Goal: Task Accomplishment & Management: Manage account settings

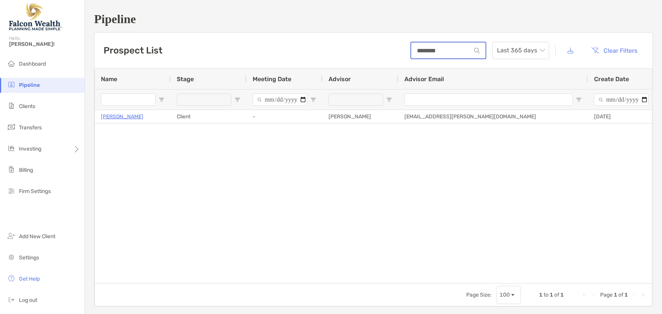
drag, startPoint x: 439, startPoint y: 51, endPoint x: 372, endPoint y: 51, distance: 66.8
click at [372, 51] on div "Prospect List ******** Last 365 days Clear Filters" at bounding box center [373, 51] width 558 height 36
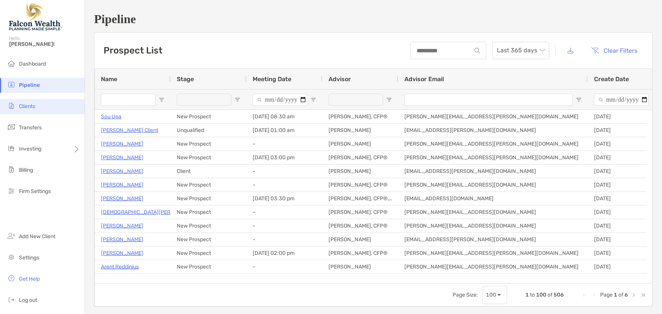
click at [25, 106] on span "Clients" at bounding box center [27, 106] width 16 height 6
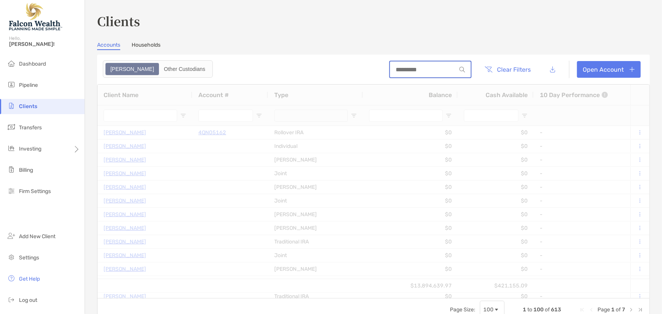
click at [427, 67] on input at bounding box center [423, 69] width 66 height 6
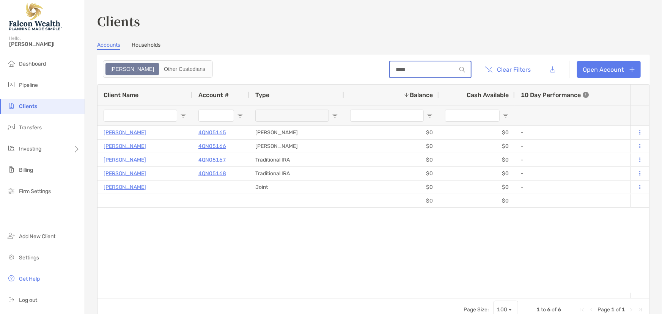
scroll to position [0, 285]
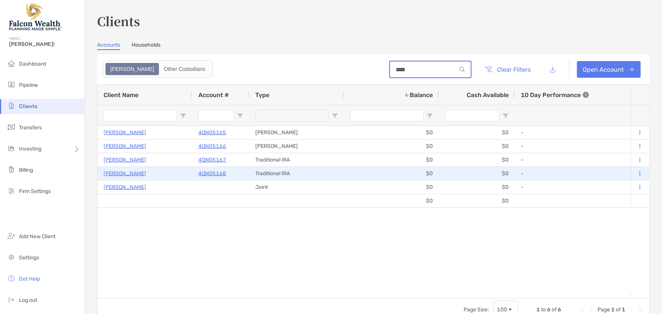
type input "****"
click at [132, 174] on p "[PERSON_NAME]" at bounding box center [125, 173] width 42 height 9
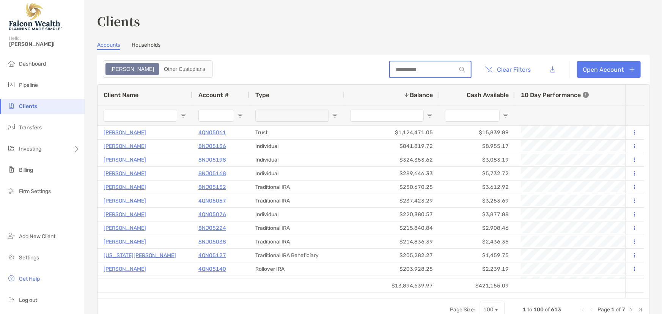
click at [428, 71] on input at bounding box center [423, 69] width 66 height 6
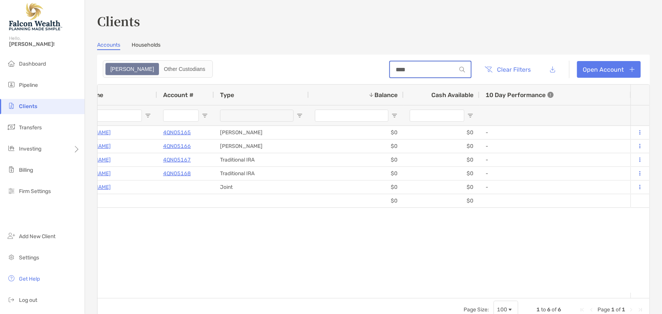
drag, startPoint x: 401, startPoint y: 72, endPoint x: 354, endPoint y: 72, distance: 47.8
click at [354, 72] on header "**** Clear Filters Open Account" at bounding box center [373, 70] width 553 height 30
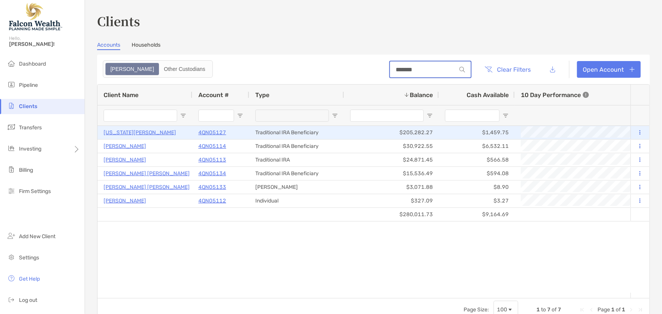
type input "*******"
click at [631, 131] on div at bounding box center [640, 132] width 19 height 13
click at [637, 131] on button at bounding box center [640, 133] width 7 height 8
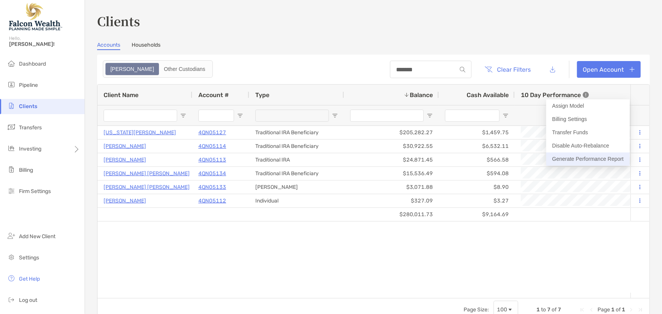
click at [576, 158] on button "Generate Performance Report" at bounding box center [587, 159] width 83 height 13
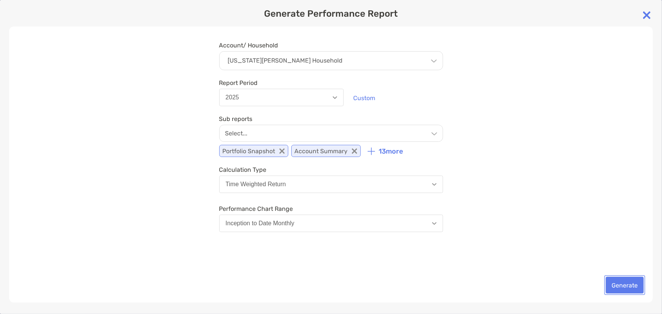
click at [620, 286] on button "Generate" at bounding box center [625, 285] width 38 height 17
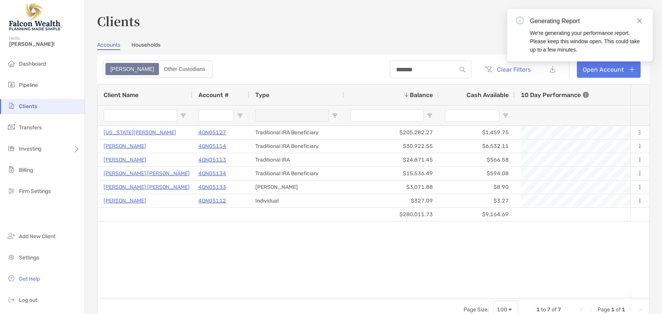
click at [395, 235] on div "[US_STATE][PERSON_NAME] 4QN05127 Traditional IRA Beneficiary $205,282.27 $1,459…" at bounding box center [364, 209] width 533 height 167
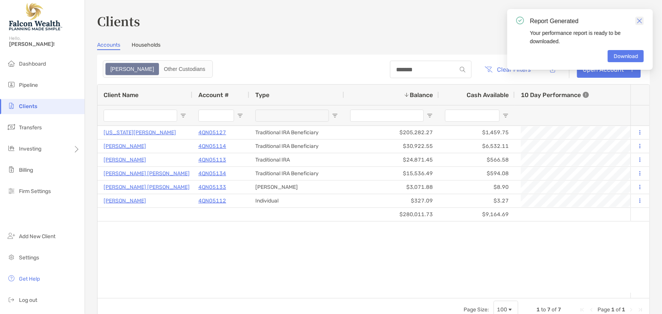
click at [639, 22] on img "Close" at bounding box center [639, 20] width 5 height 5
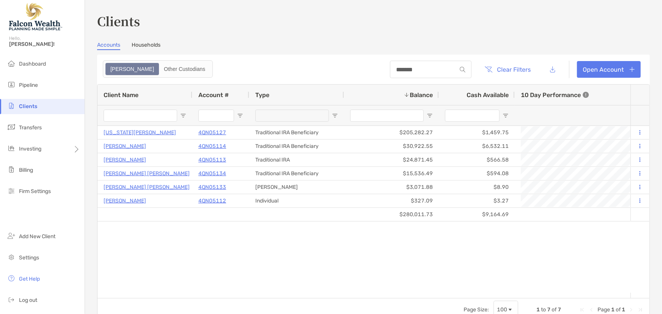
click at [28, 111] on li "Clients" at bounding box center [42, 106] width 85 height 15
click at [28, 107] on span "Clients" at bounding box center [28, 106] width 18 height 6
drag, startPoint x: 410, startPoint y: 72, endPoint x: 381, endPoint y: 71, distance: 29.3
click at [390, 71] on input "*******" at bounding box center [423, 69] width 66 height 6
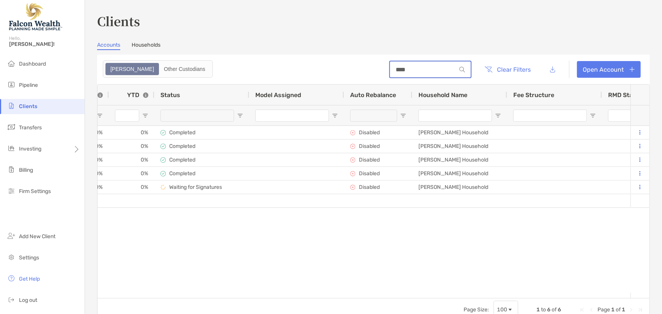
scroll to position [0, 494]
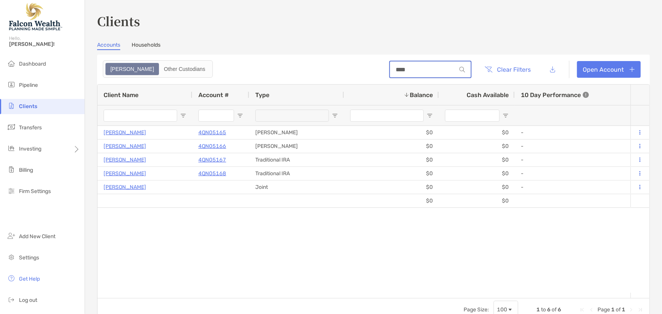
type input "****"
click at [154, 244] on div "[PERSON_NAME] 4QN05165 [PERSON_NAME] $0 $0 - 0% 0% Completed Disabled [PERSON_N…" at bounding box center [364, 209] width 533 height 167
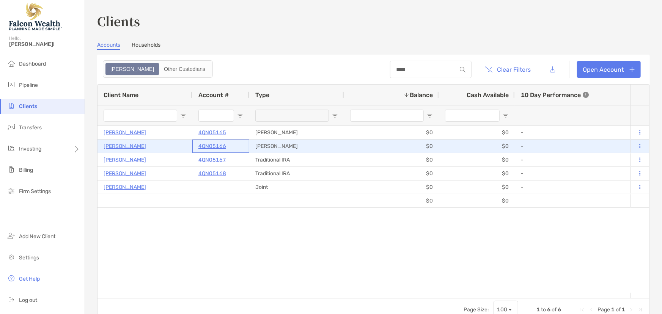
click at [205, 145] on p "4QN05166" at bounding box center [212, 146] width 28 height 9
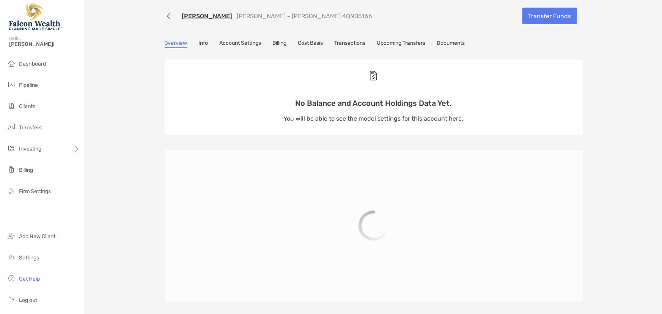
click at [205, 43] on link "Info" at bounding box center [203, 44] width 9 height 8
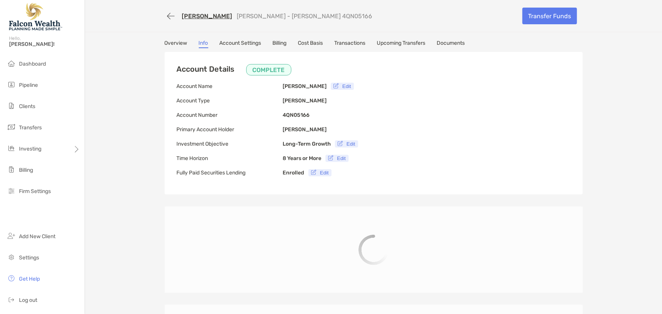
type input "**********"
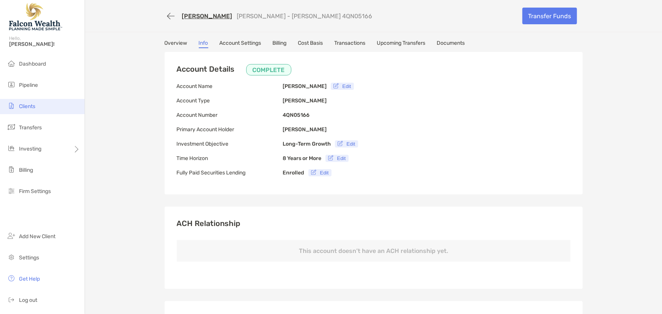
click at [27, 107] on span "Clients" at bounding box center [27, 106] width 16 height 6
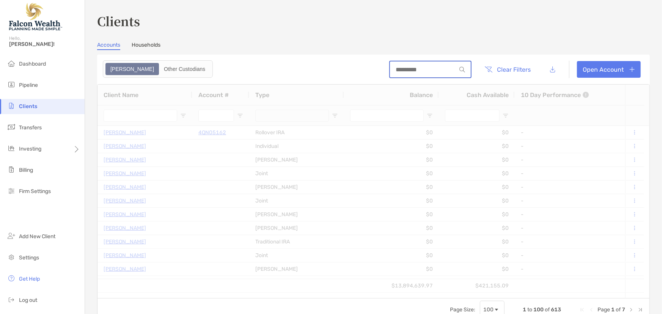
click at [427, 70] on input at bounding box center [423, 69] width 66 height 6
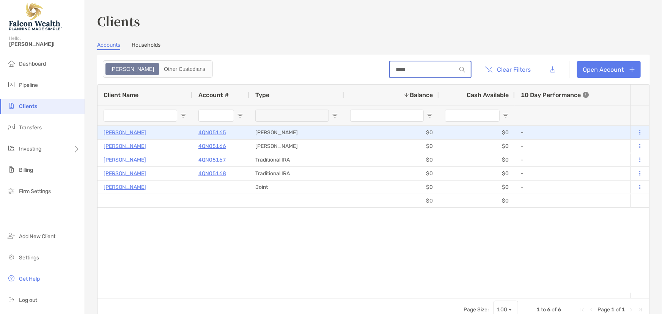
type input "****"
click at [209, 134] on p "4QN05165" at bounding box center [212, 132] width 28 height 9
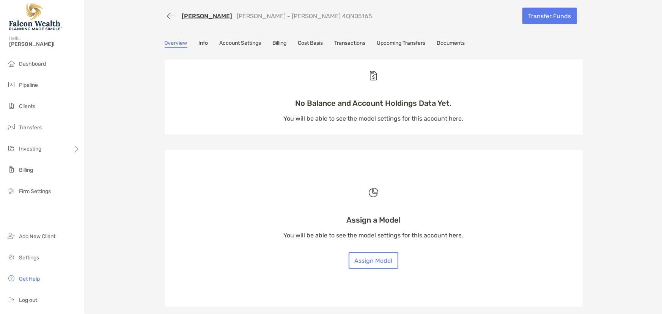
click at [204, 43] on link "Info" at bounding box center [203, 44] width 9 height 8
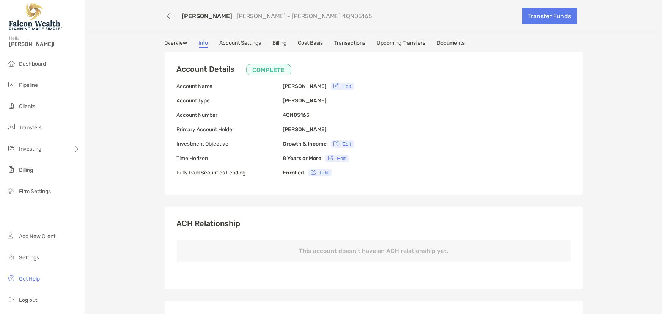
type input "**********"
click at [30, 106] on span "Clients" at bounding box center [27, 106] width 16 height 6
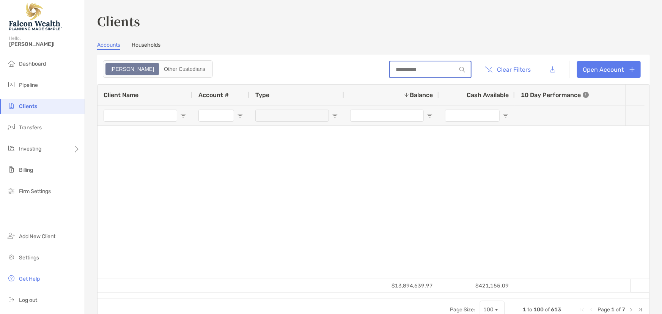
click at [420, 68] on input at bounding box center [423, 69] width 66 height 6
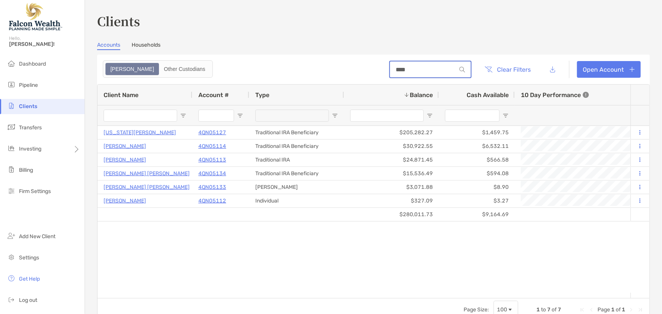
type input "*******"
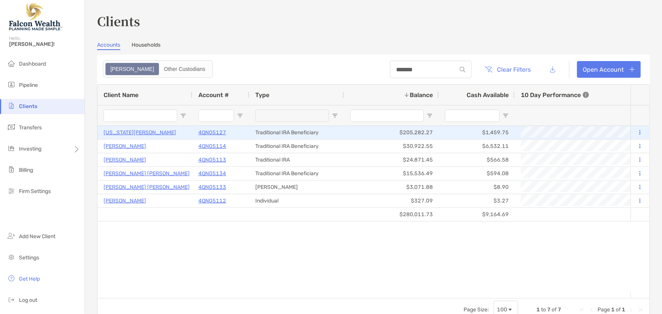
click at [640, 133] on icon at bounding box center [640, 132] width 1 height 5
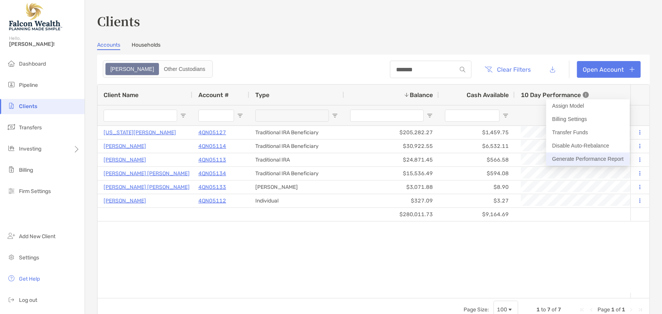
click at [570, 159] on button "Generate Performance Report" at bounding box center [587, 159] width 83 height 13
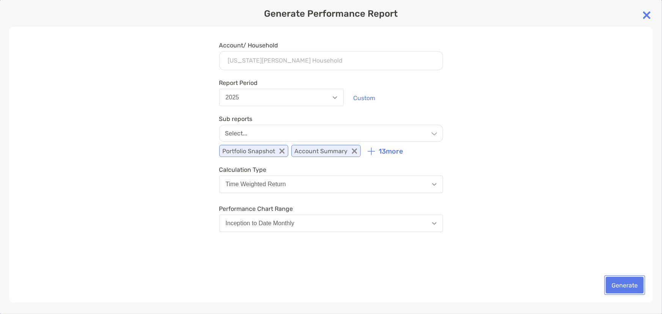
click at [616, 281] on button "Generate" at bounding box center [625, 285] width 38 height 17
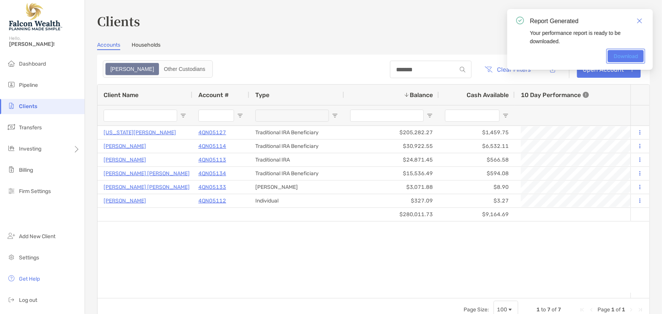
click at [617, 55] on link "Download" at bounding box center [626, 56] width 36 height 12
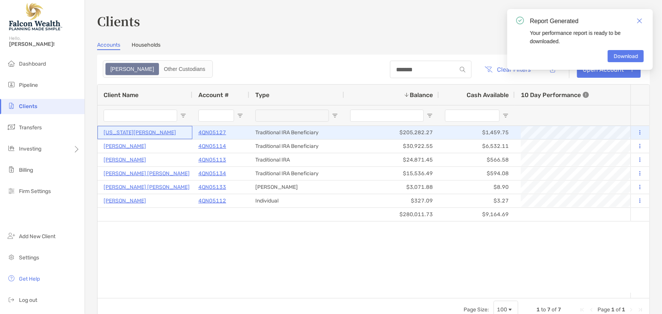
click at [137, 132] on p "[US_STATE][PERSON_NAME]" at bounding box center [140, 132] width 72 height 9
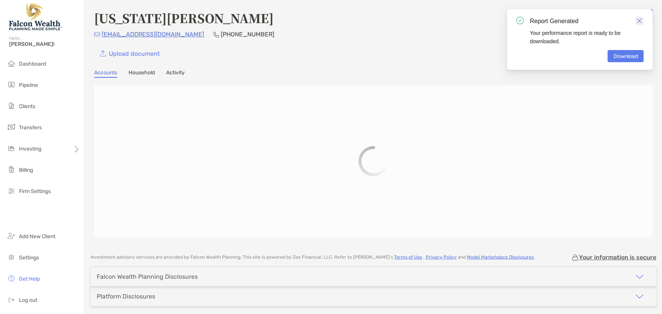
click at [641, 19] on img "Close" at bounding box center [639, 20] width 5 height 5
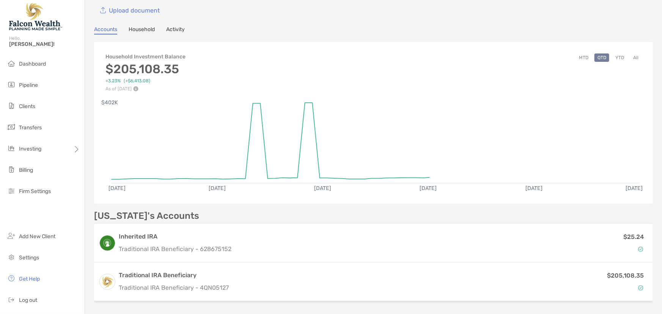
scroll to position [137, 0]
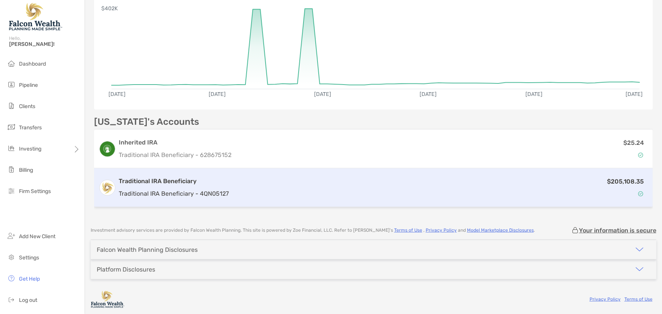
click at [205, 189] on p "Traditional IRA Beneficiary - 4QN05127" at bounding box center [174, 193] width 110 height 9
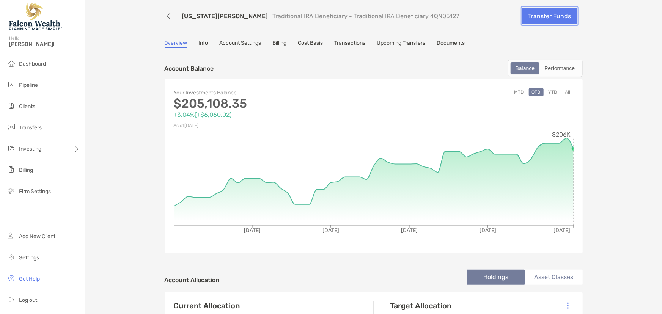
click at [537, 18] on link "Transfer Funds" at bounding box center [549, 16] width 55 height 17
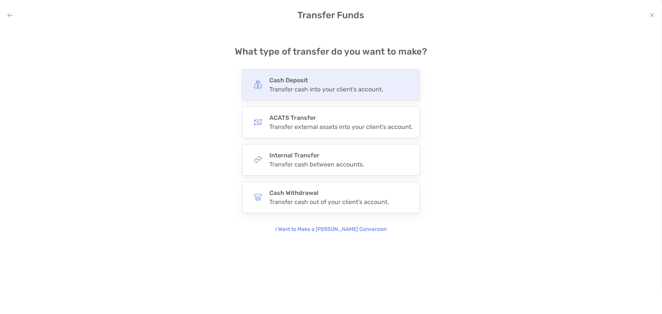
click at [297, 82] on h4 "Cash Deposit" at bounding box center [326, 80] width 114 height 7
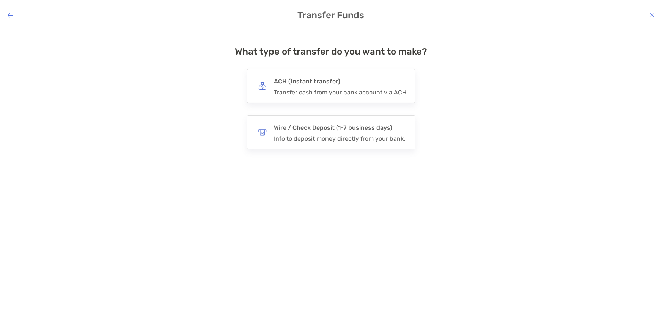
click at [649, 14] on h4 "Transfer Funds" at bounding box center [331, 15] width 662 height 11
click at [650, 14] on icon "modal" at bounding box center [652, 15] width 5 height 6
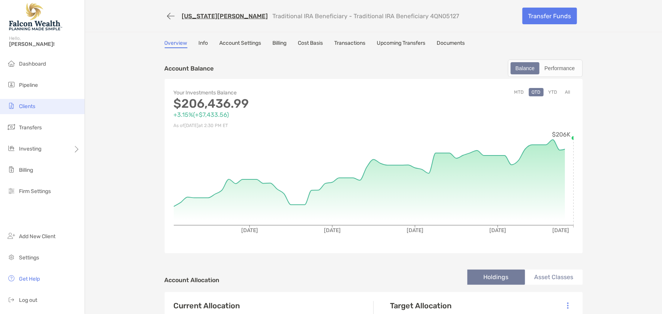
click at [30, 106] on span "Clients" at bounding box center [27, 106] width 16 height 6
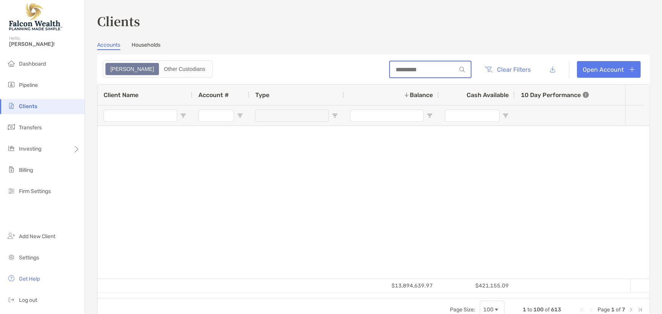
click at [400, 68] on input at bounding box center [423, 69] width 66 height 6
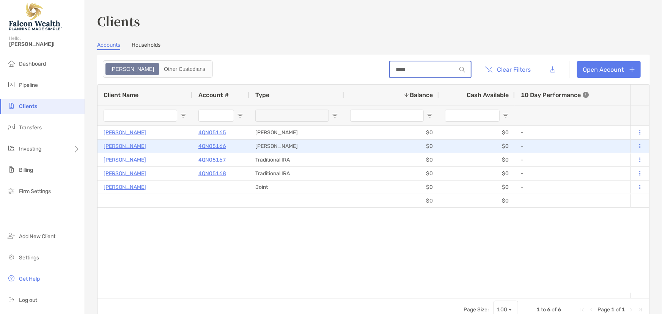
type input "****"
click at [212, 146] on p "4QN05166" at bounding box center [212, 146] width 28 height 9
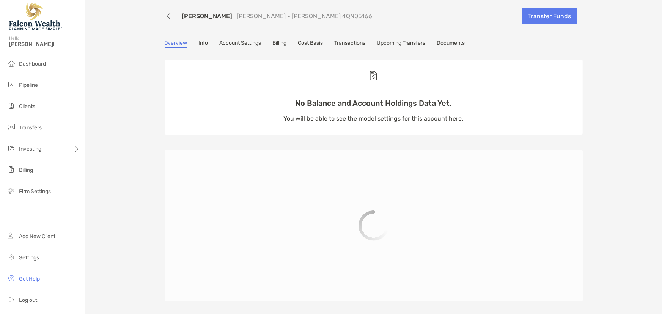
click at [357, 40] on link "Transactions" at bounding box center [350, 44] width 31 height 8
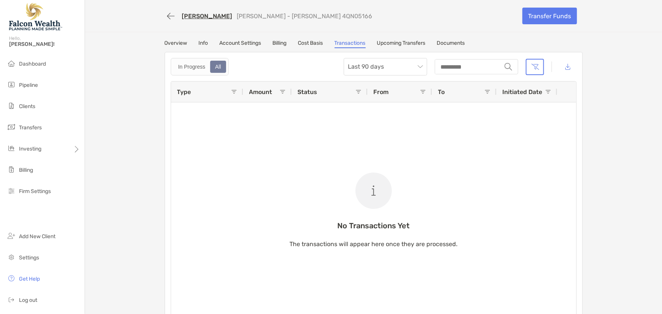
click at [408, 40] on link "Upcoming Transfers" at bounding box center [401, 44] width 49 height 8
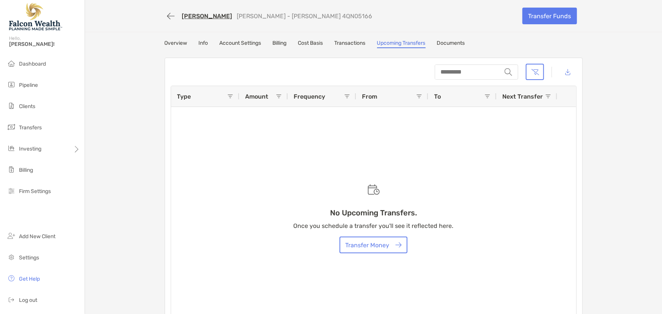
click at [356, 42] on link "Transactions" at bounding box center [350, 44] width 31 height 8
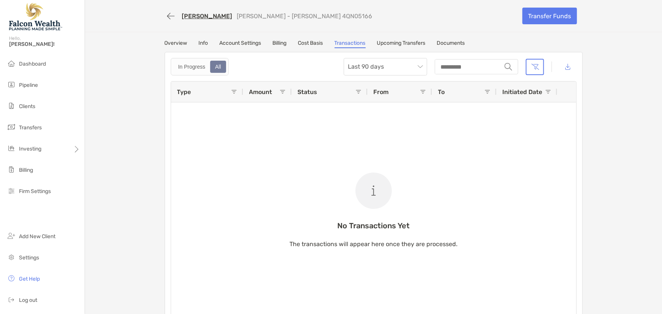
click at [395, 38] on div "[PERSON_NAME] [PERSON_NAME] - [PERSON_NAME] 4QN05166 Transfer Funds Overview In…" at bounding box center [373, 163] width 577 height 326
click at [396, 43] on link "Upcoming Transfers" at bounding box center [401, 44] width 49 height 8
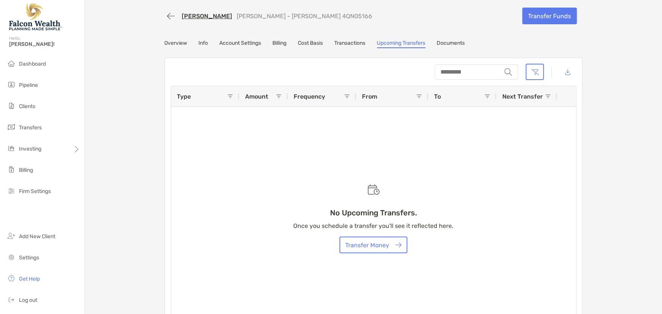
click at [315, 41] on link "Cost Basis" at bounding box center [310, 44] width 25 height 8
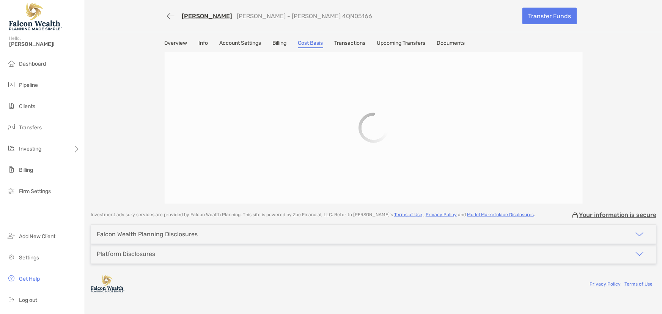
click at [277, 41] on link "Billing" at bounding box center [280, 44] width 14 height 8
click at [243, 42] on link "Account Settings" at bounding box center [241, 44] width 42 height 8
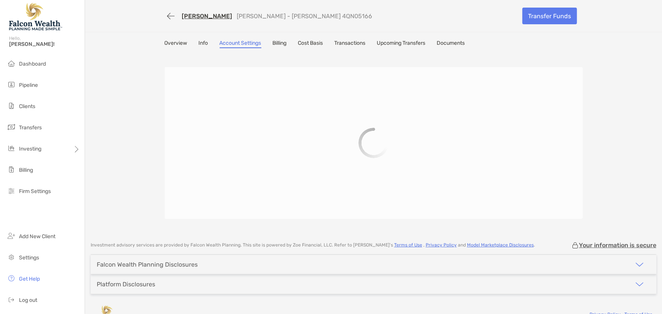
click at [193, 42] on div "Overview Info Account Settings Billing Cost Basis Transactions Upcoming Transfe…" at bounding box center [374, 44] width 418 height 8
click at [199, 42] on link "Info" at bounding box center [203, 44] width 9 height 8
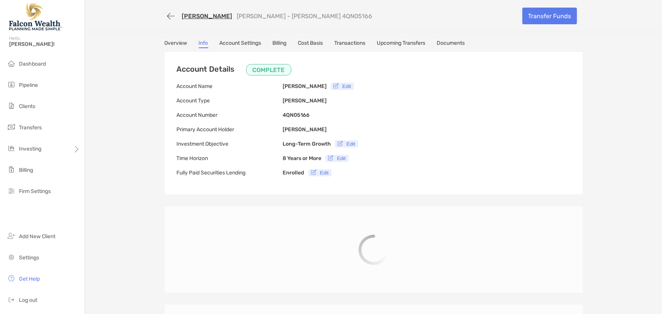
click at [172, 42] on link "Overview" at bounding box center [176, 44] width 23 height 8
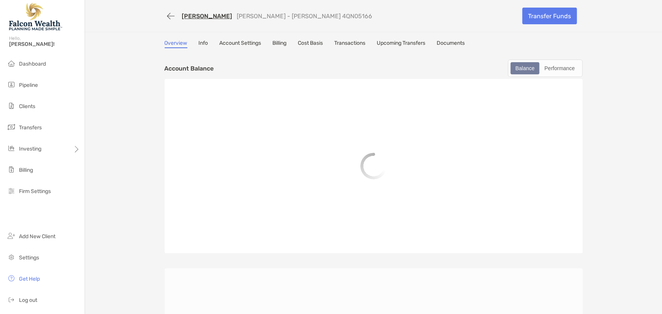
click at [204, 40] on link "Info" at bounding box center [203, 44] width 9 height 8
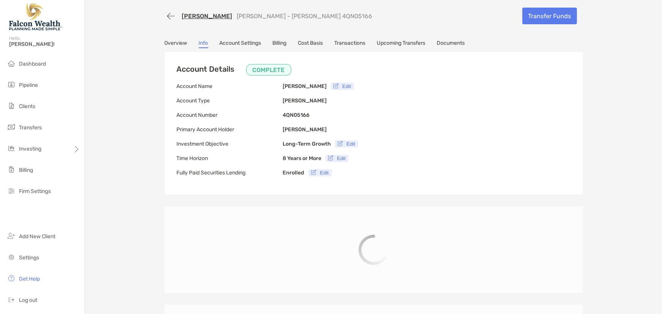
type input "**********"
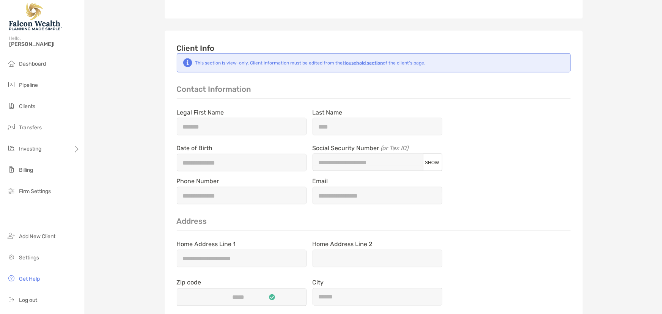
scroll to position [517, 0]
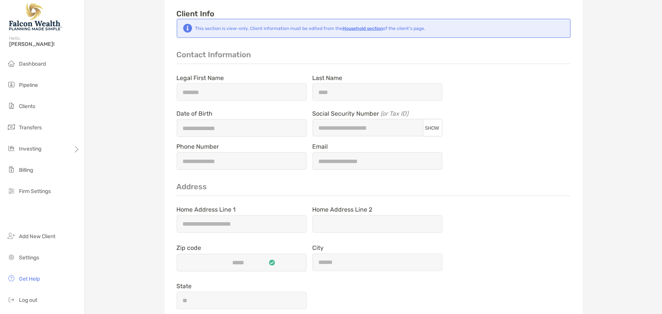
click at [429, 126] on span "SHOW" at bounding box center [432, 128] width 14 height 5
click at [429, 126] on span "HIDE" at bounding box center [432, 128] width 11 height 5
type input "**********"
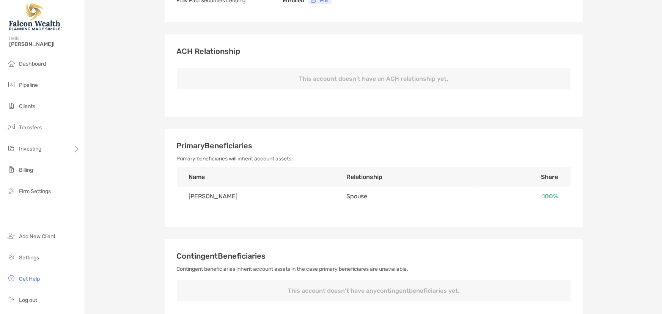
scroll to position [0, 0]
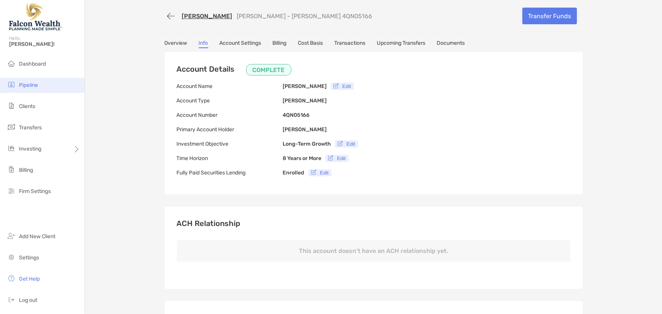
click at [34, 85] on span "Pipeline" at bounding box center [28, 85] width 19 height 6
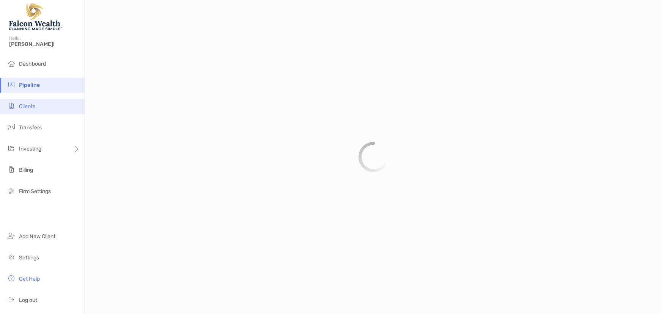
click at [33, 104] on span "Clients" at bounding box center [27, 106] width 16 height 6
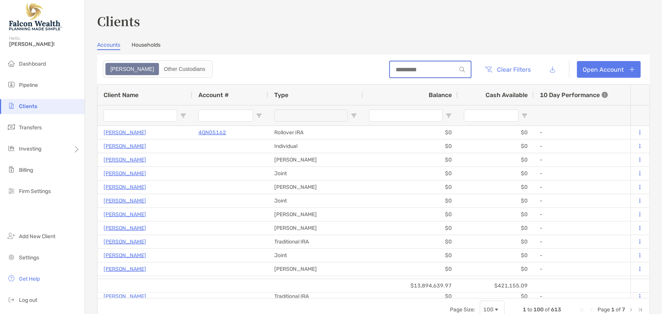
click at [405, 69] on input at bounding box center [423, 69] width 66 height 6
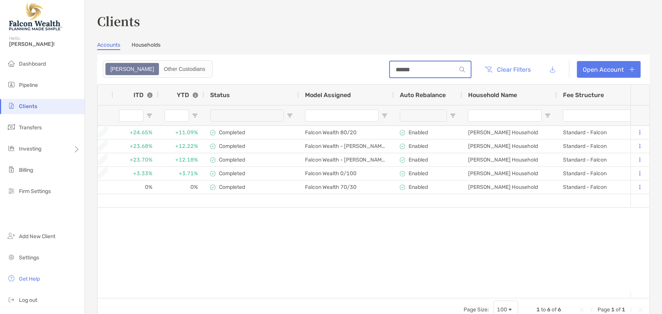
scroll to position [0, 725]
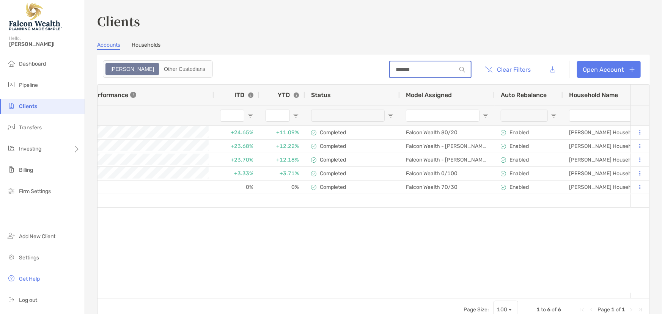
type input "******"
